Goal: Task Accomplishment & Management: Manage account settings

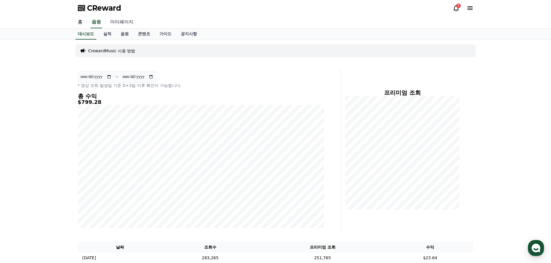
click at [121, 20] on link "마이페이지" at bounding box center [122, 22] width 32 height 12
select select "**********"
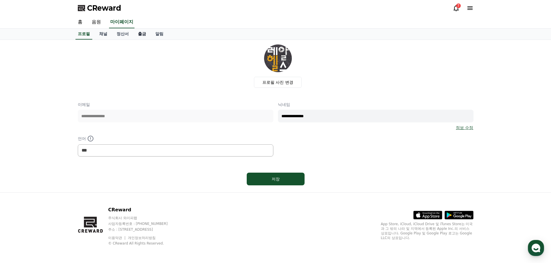
click at [140, 35] on link "출금" at bounding box center [141, 34] width 17 height 11
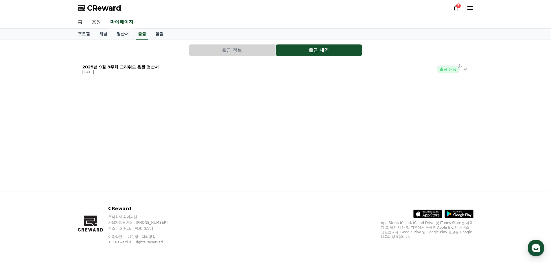
click at [466, 71] on icon at bounding box center [465, 69] width 7 height 7
click at [102, 36] on link "채널" at bounding box center [103, 34] width 17 height 11
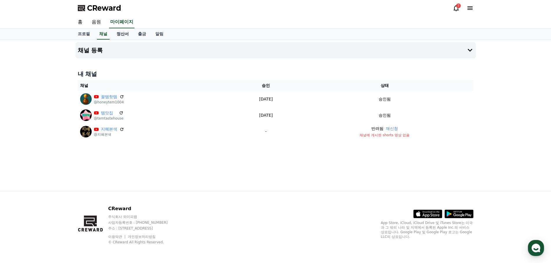
click at [121, 34] on link "정산서" at bounding box center [122, 34] width 21 height 11
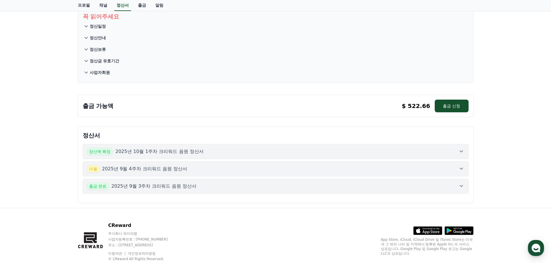
scroll to position [54, 0]
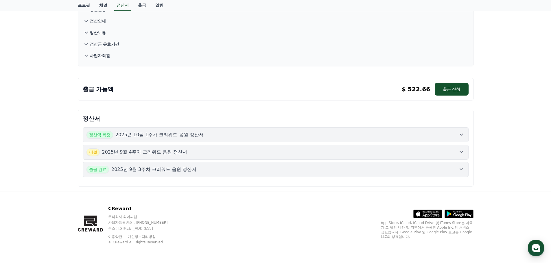
click at [518, 91] on div "꼭 읽어주세요 정산일정 정산안내 정산보류 정산금 유효기간 사업자회원 출금 가능액 $ 522.66 출금 신청 $ 522.66 출금 신청 정산서 …" at bounding box center [275, 88] width 551 height 205
click at [461, 155] on icon at bounding box center [461, 152] width 7 height 7
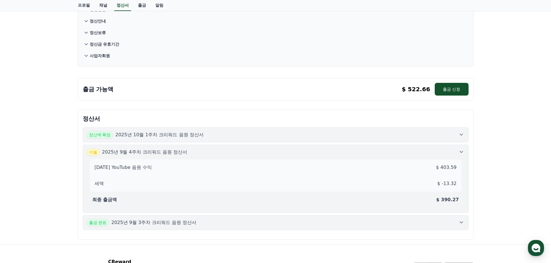
click at [460, 134] on icon at bounding box center [461, 134] width 7 height 7
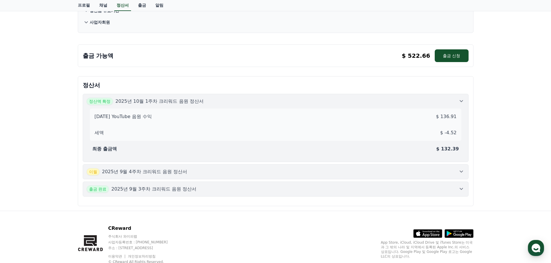
scroll to position [107, 0]
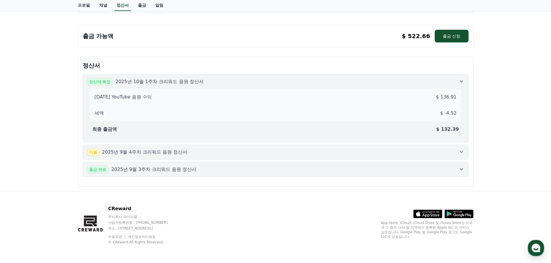
click at [466, 169] on button "출금 완료 2025년 9월 3주차 크리워드 음원 정산서" at bounding box center [276, 169] width 386 height 15
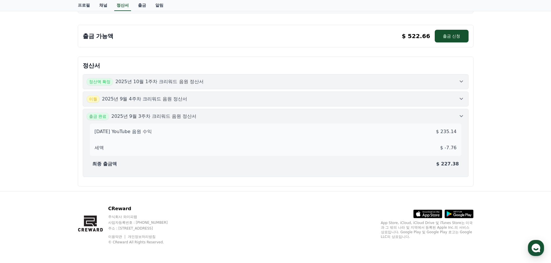
click at [64, 68] on div "꼭 읽어주세요 정산일정 정산안내 정산보류 정산금 유효기간 사업자회원 출금 가능액 $ 522.66 출금 신청 $ 522.66 출금 신청 정산서 …" at bounding box center [275, 62] width 551 height 258
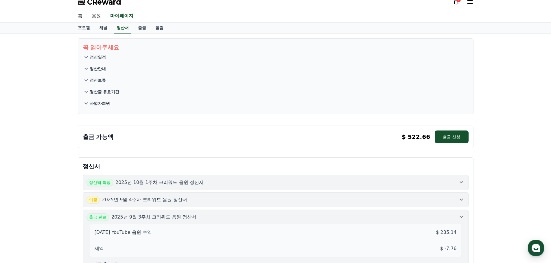
scroll to position [0, 0]
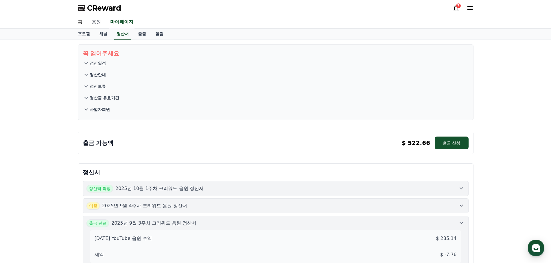
click at [95, 23] on link "음원" at bounding box center [96, 22] width 19 height 12
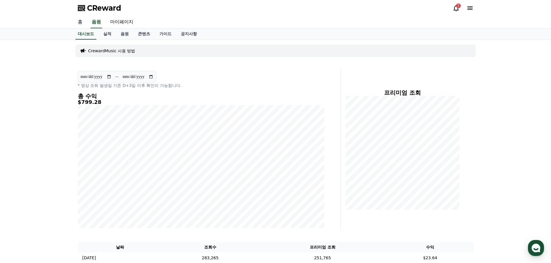
click at [80, 23] on link "홈" at bounding box center [80, 22] width 14 height 12
